Goal: Information Seeking & Learning: Learn about a topic

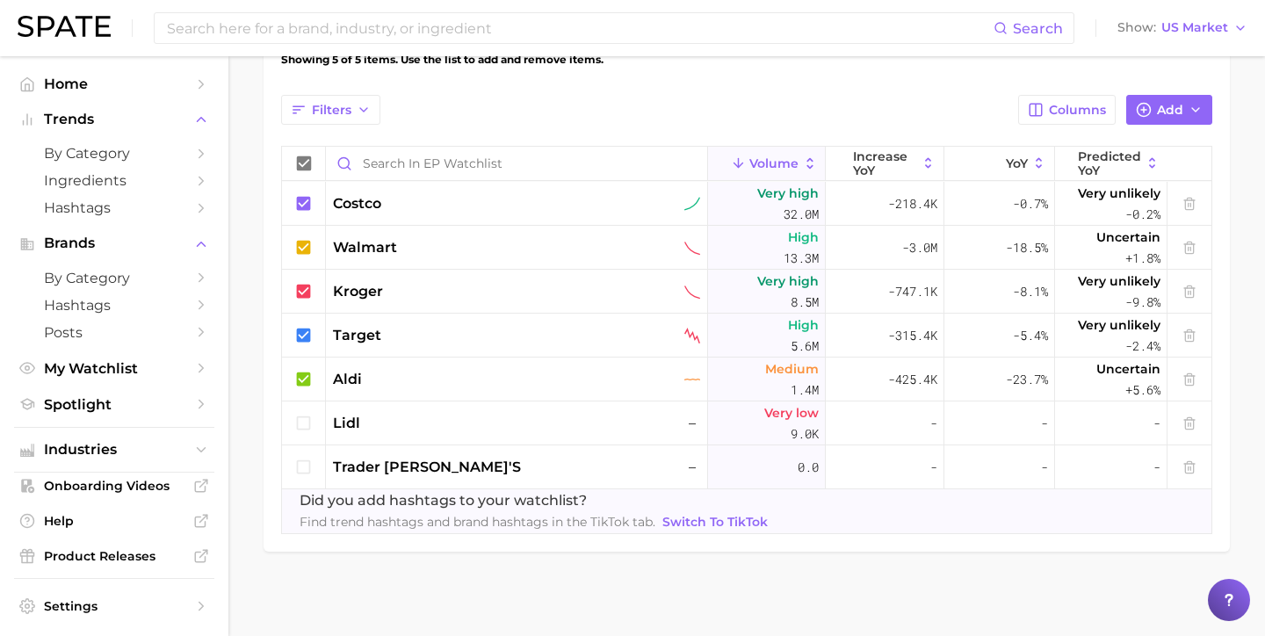
scroll to position [596, 0]
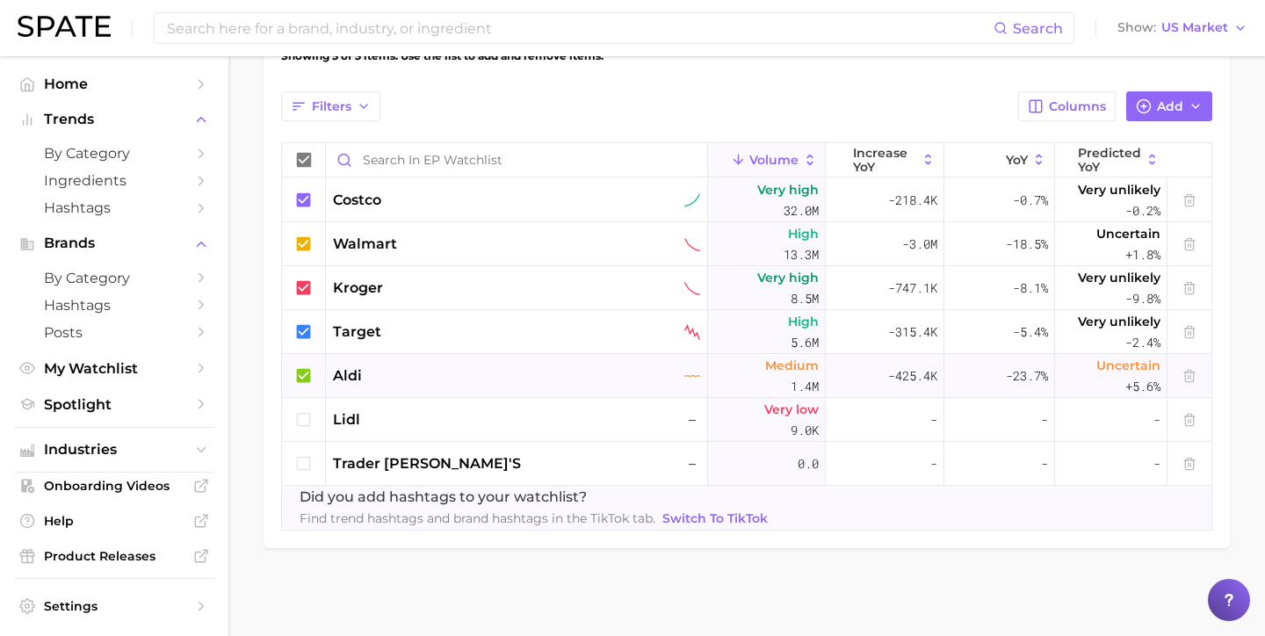
click at [371, 380] on div "aldi" at bounding box center [516, 376] width 367 height 21
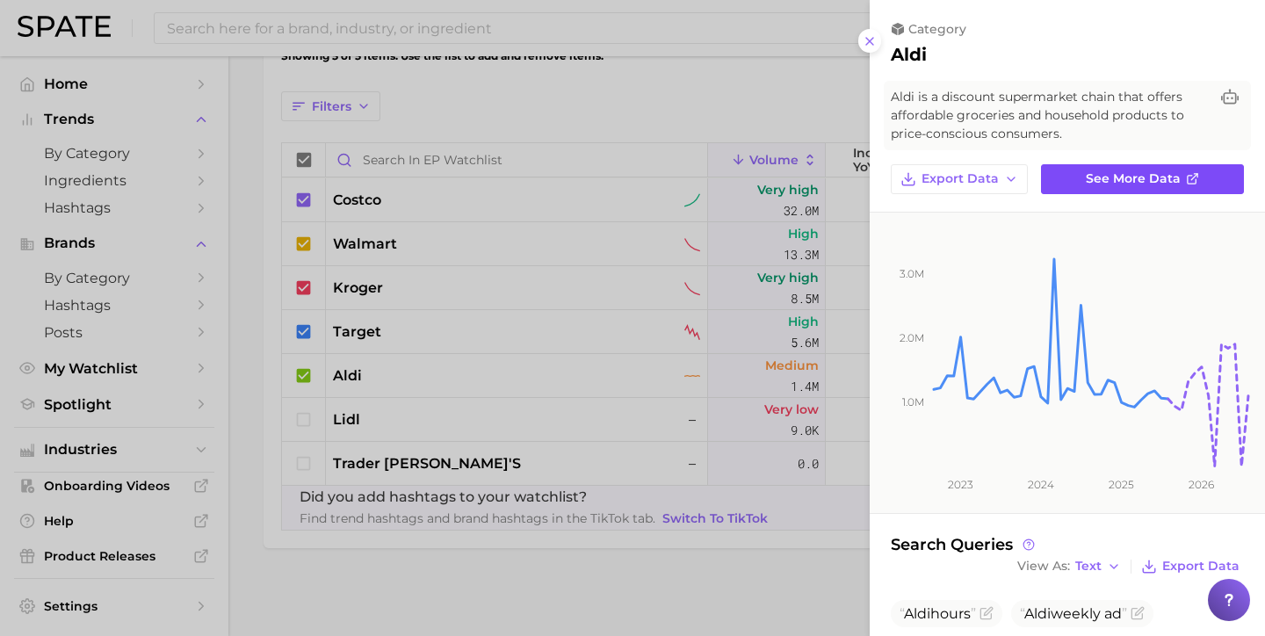
click at [1162, 185] on span "See more data" at bounding box center [1133, 178] width 95 height 15
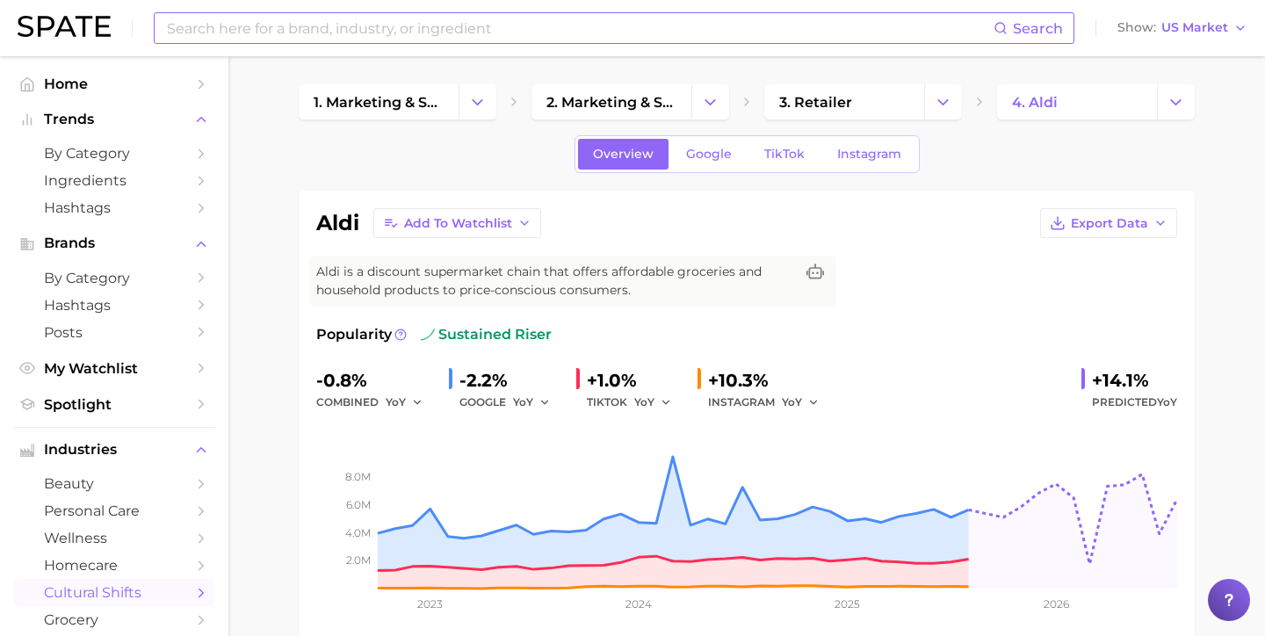
click at [349, 23] on input at bounding box center [579, 28] width 829 height 30
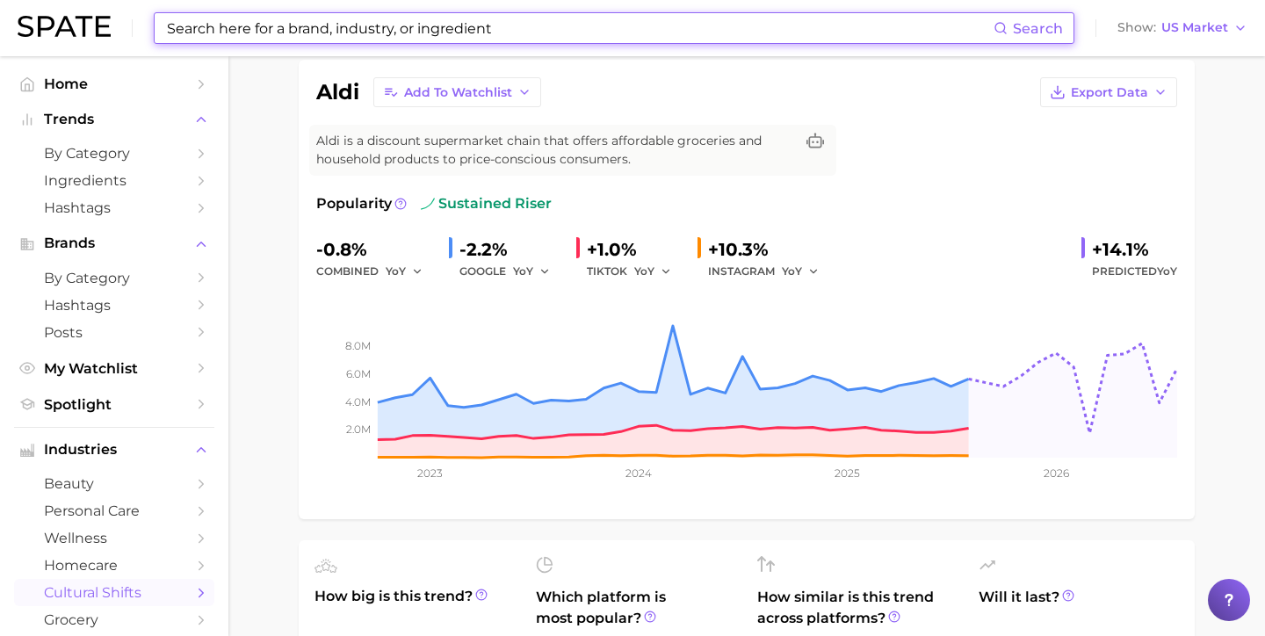
scroll to position [135, 0]
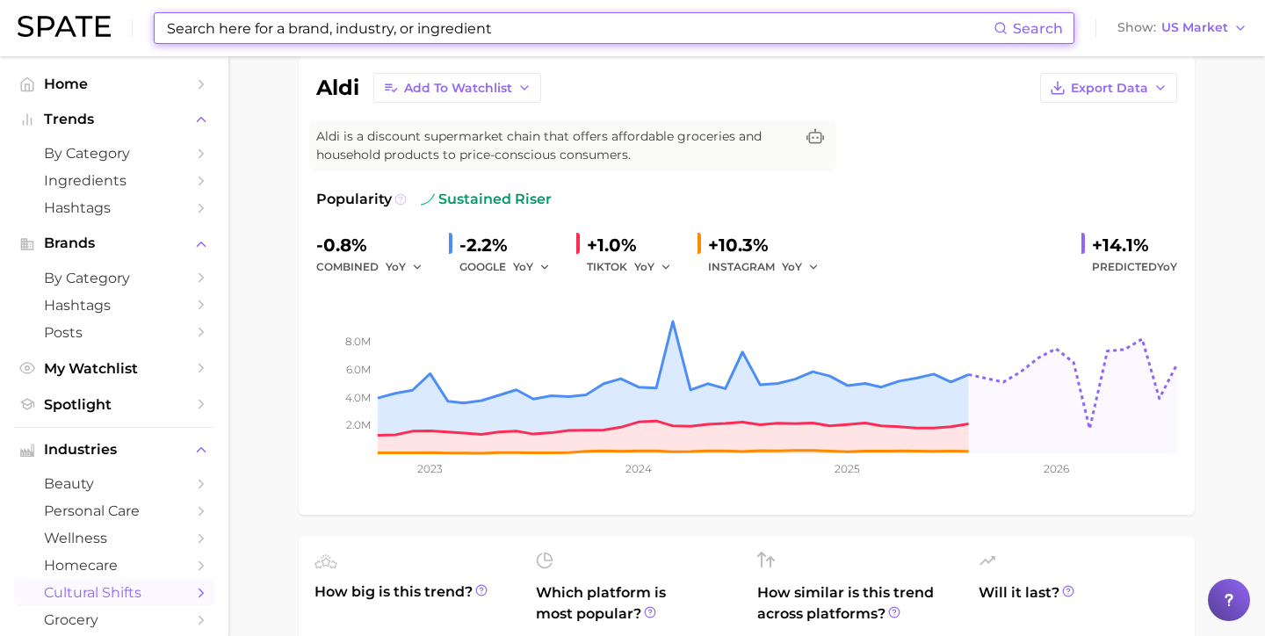
click at [396, 196] on icon at bounding box center [401, 199] width 12 height 12
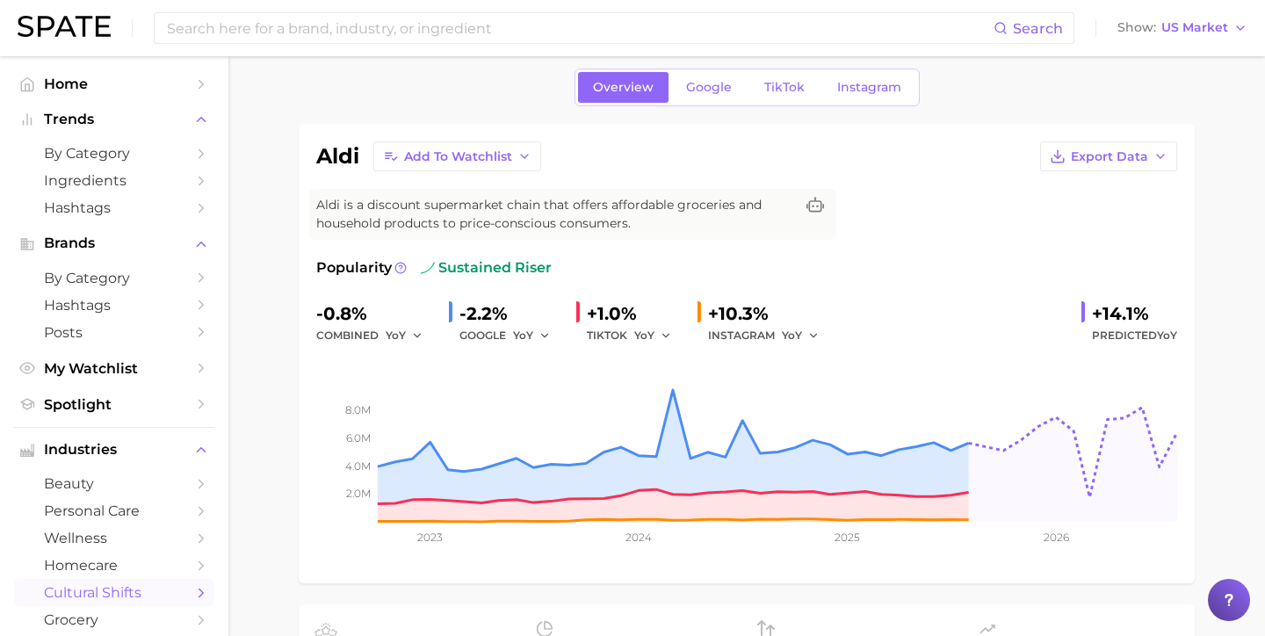
scroll to position [66, 0]
click at [699, 96] on link "Google" at bounding box center [709, 88] width 76 height 31
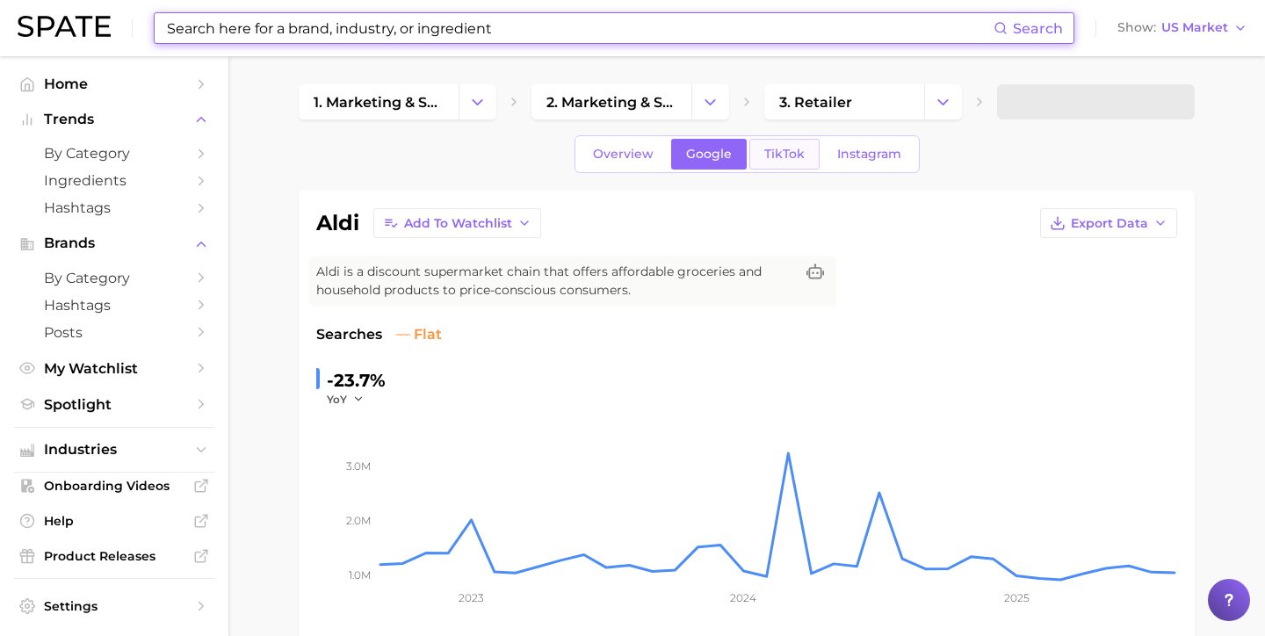
click at [776, 160] on span "TikTok" at bounding box center [784, 154] width 40 height 15
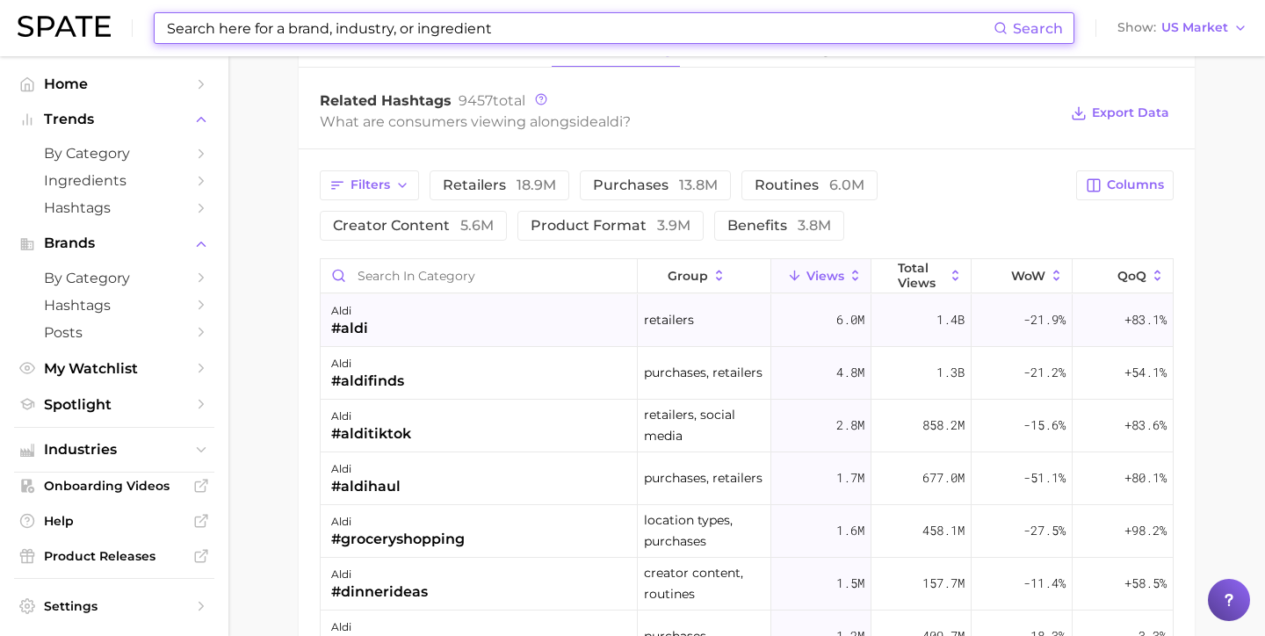
scroll to position [1278, 0]
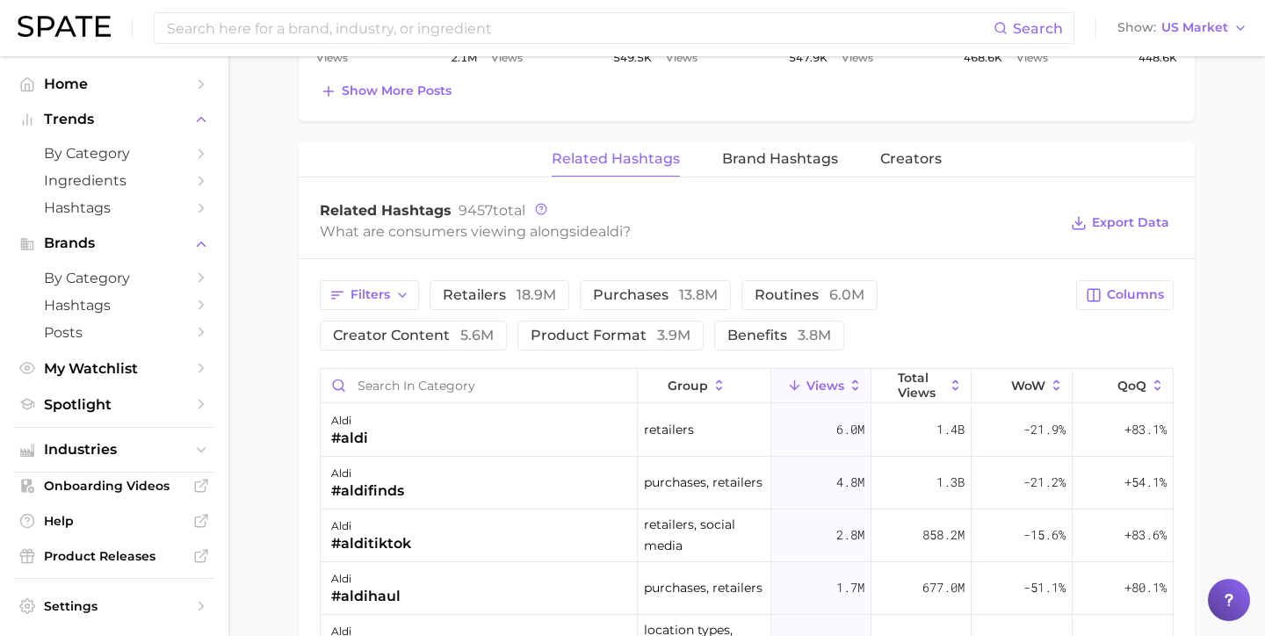
click at [823, 177] on div "Related Hashtags Brand Hashtags Creators" at bounding box center [747, 159] width 896 height 35
click at [822, 163] on span "Brand Hashtags" at bounding box center [780, 159] width 116 height 16
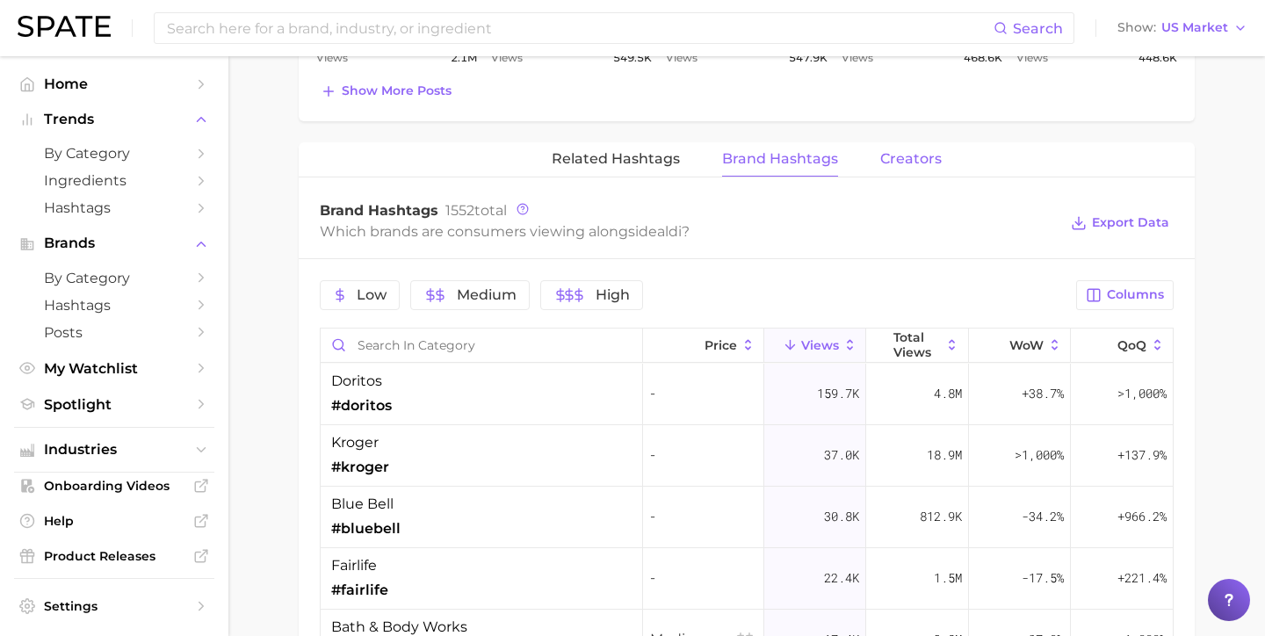
click at [894, 164] on span "Creators" at bounding box center [911, 159] width 62 height 16
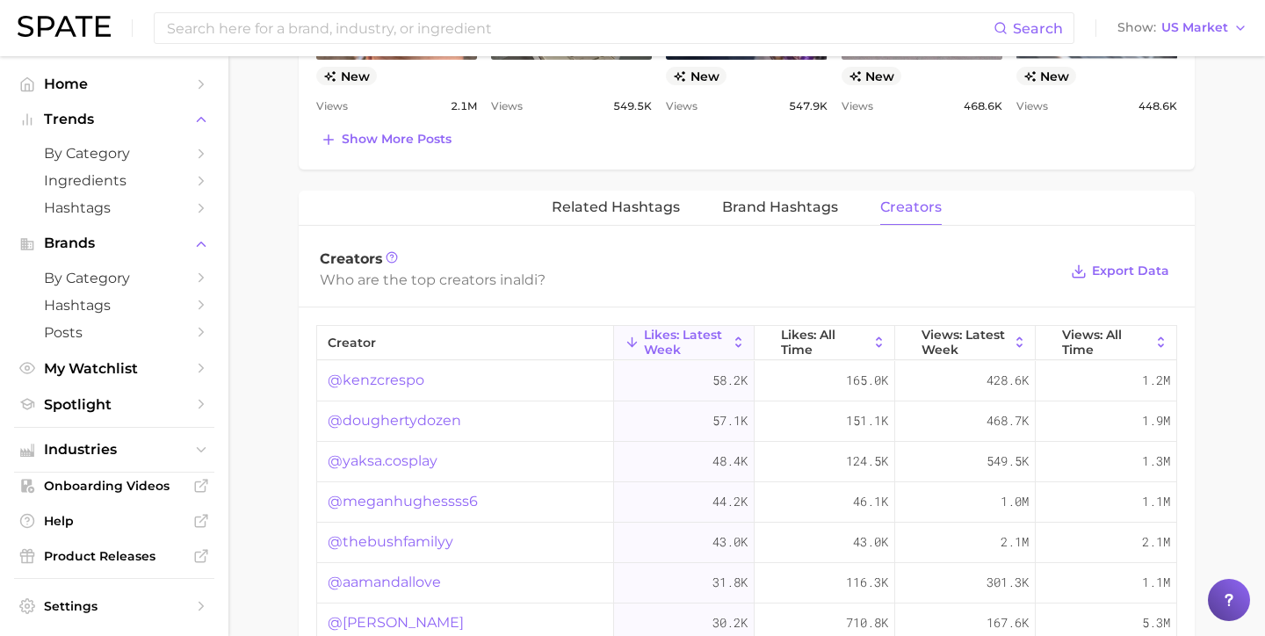
scroll to position [1010, 0]
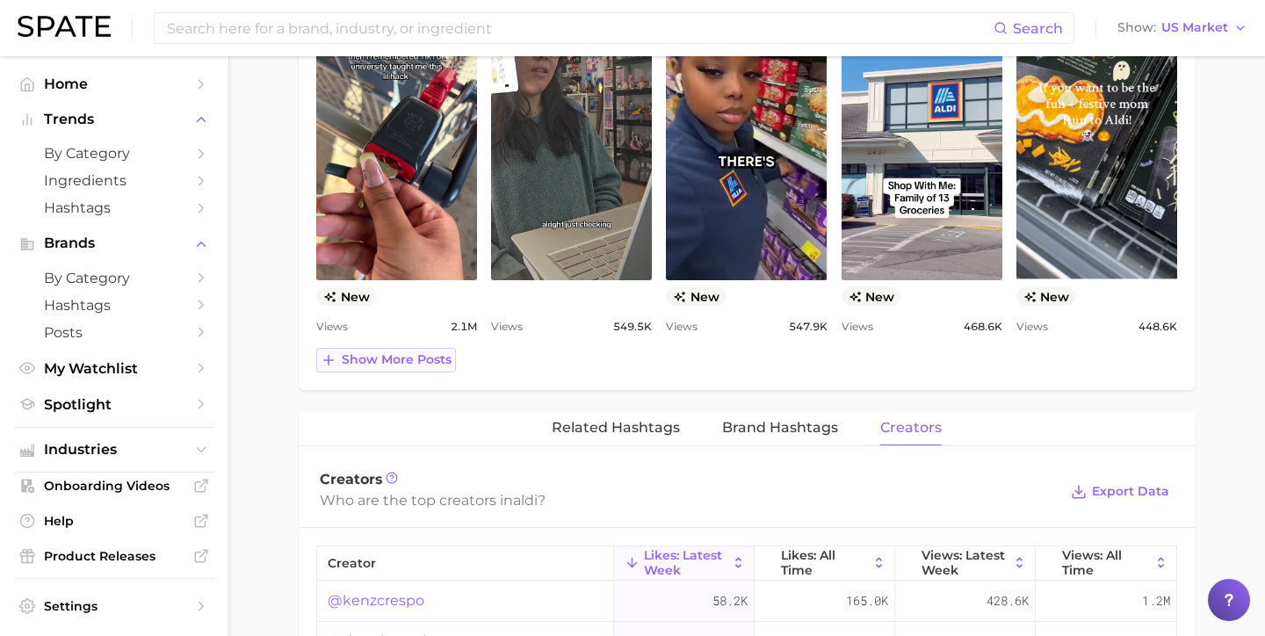
click at [393, 350] on button "Show more posts" at bounding box center [386, 360] width 140 height 25
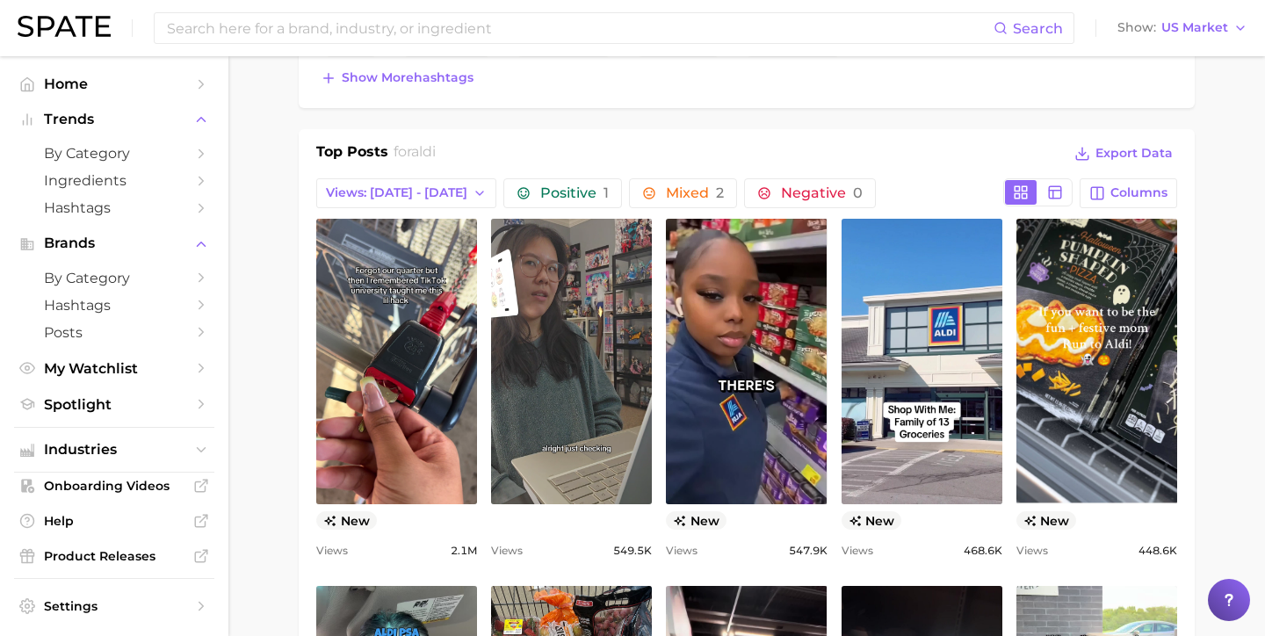
scroll to position [771, 0]
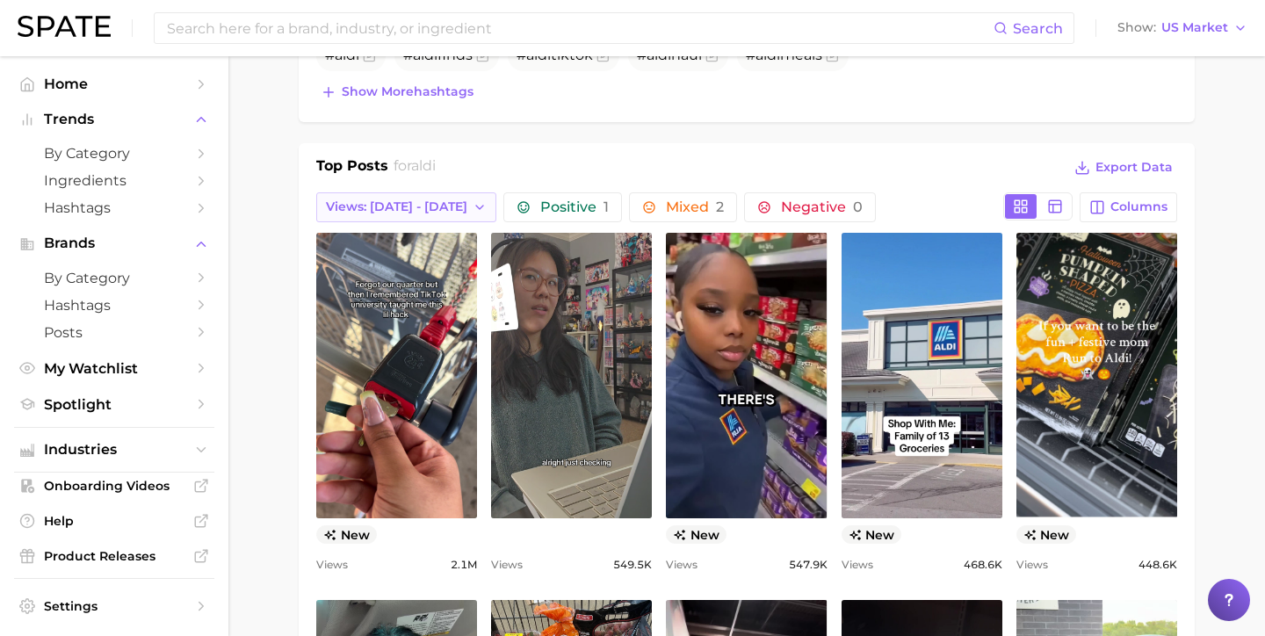
click at [422, 199] on span "Views: [DATE] - [DATE]" at bounding box center [396, 206] width 141 height 15
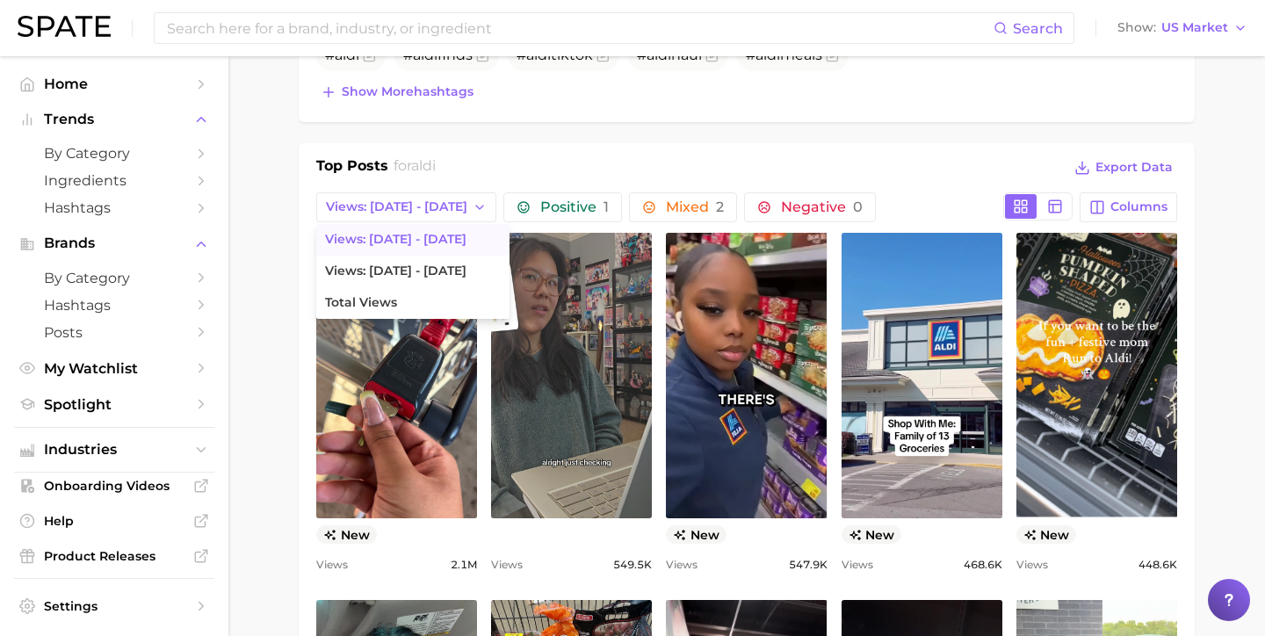
click at [291, 366] on main "1. marketing & sales 2. marketing & sales 3. retailer 4. aldi Overview Google T…" at bounding box center [746, 589] width 1037 height 2609
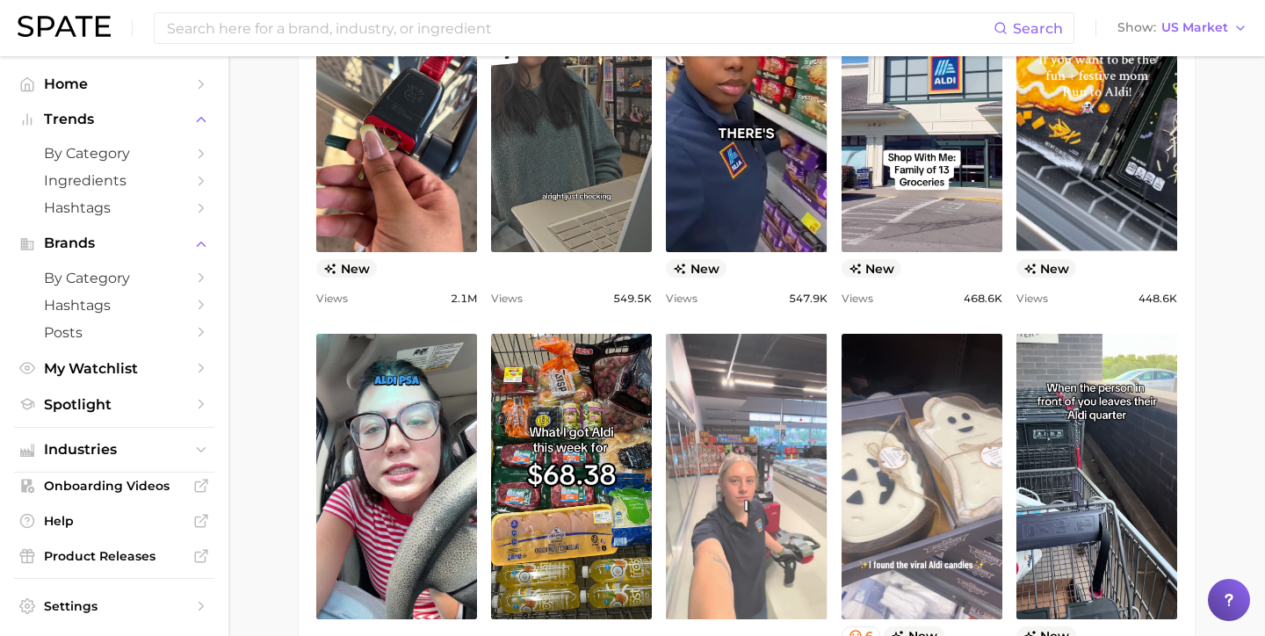
scroll to position [0, 0]
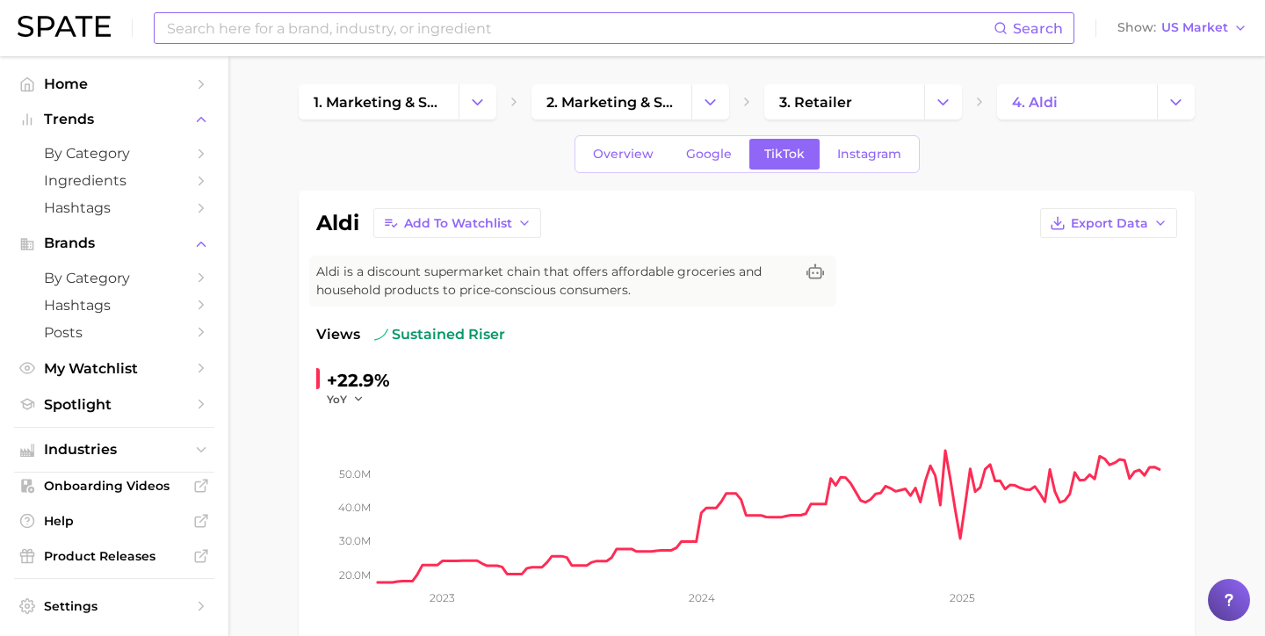
click at [387, 39] on input at bounding box center [579, 28] width 829 height 30
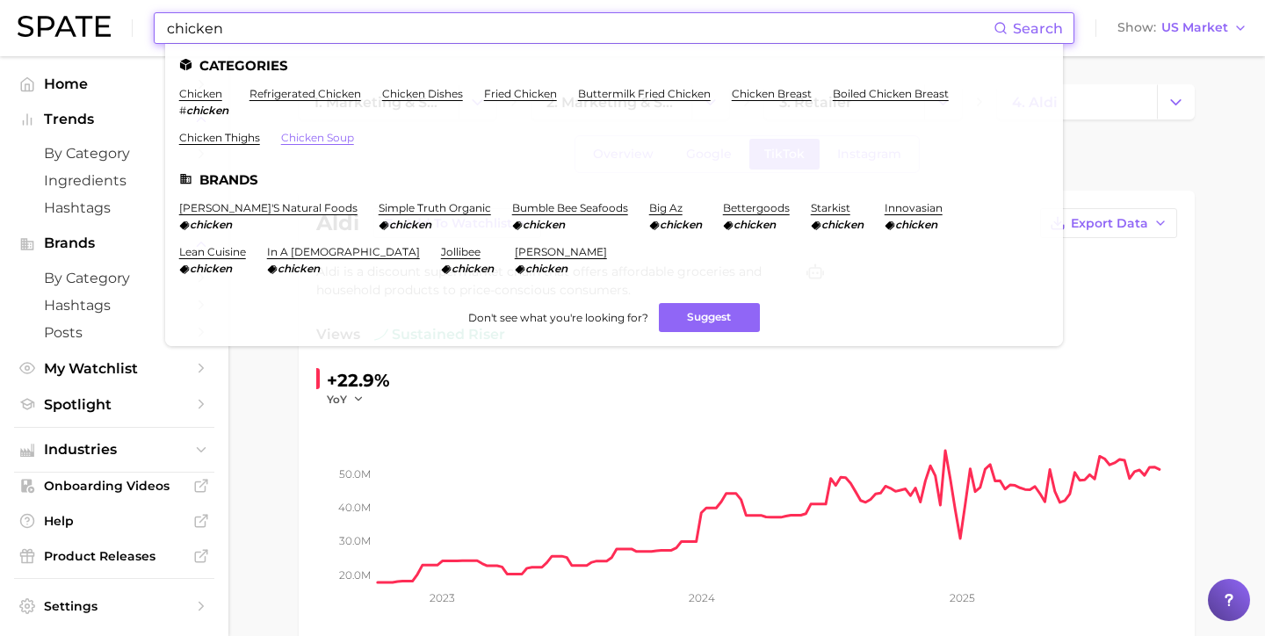
type input "chicken"
click at [337, 137] on link "chicken soup" at bounding box center [317, 137] width 73 height 13
